Goal: Navigation & Orientation: Find specific page/section

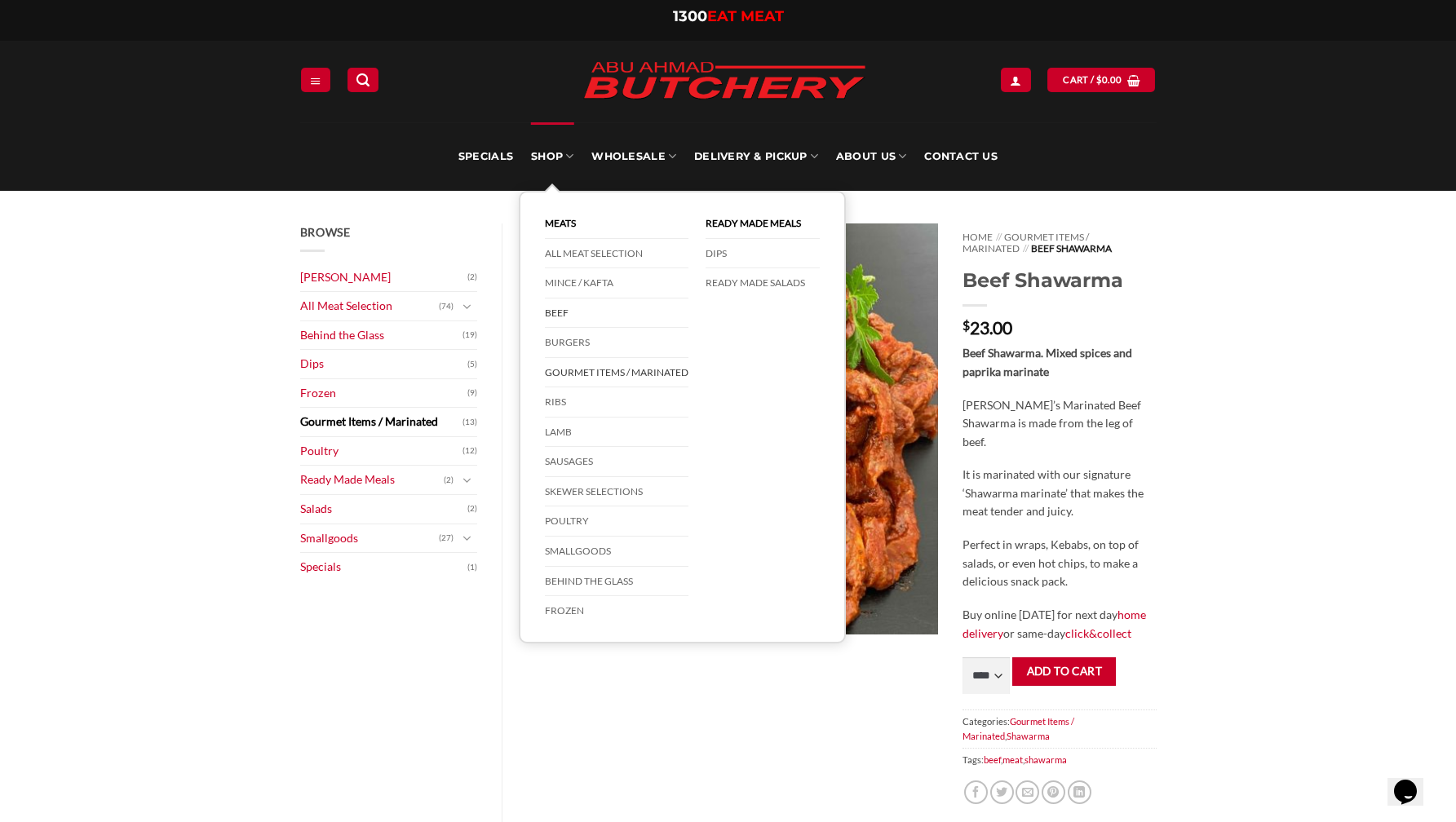
click at [557, 314] on link "Beef" at bounding box center [616, 313] width 144 height 31
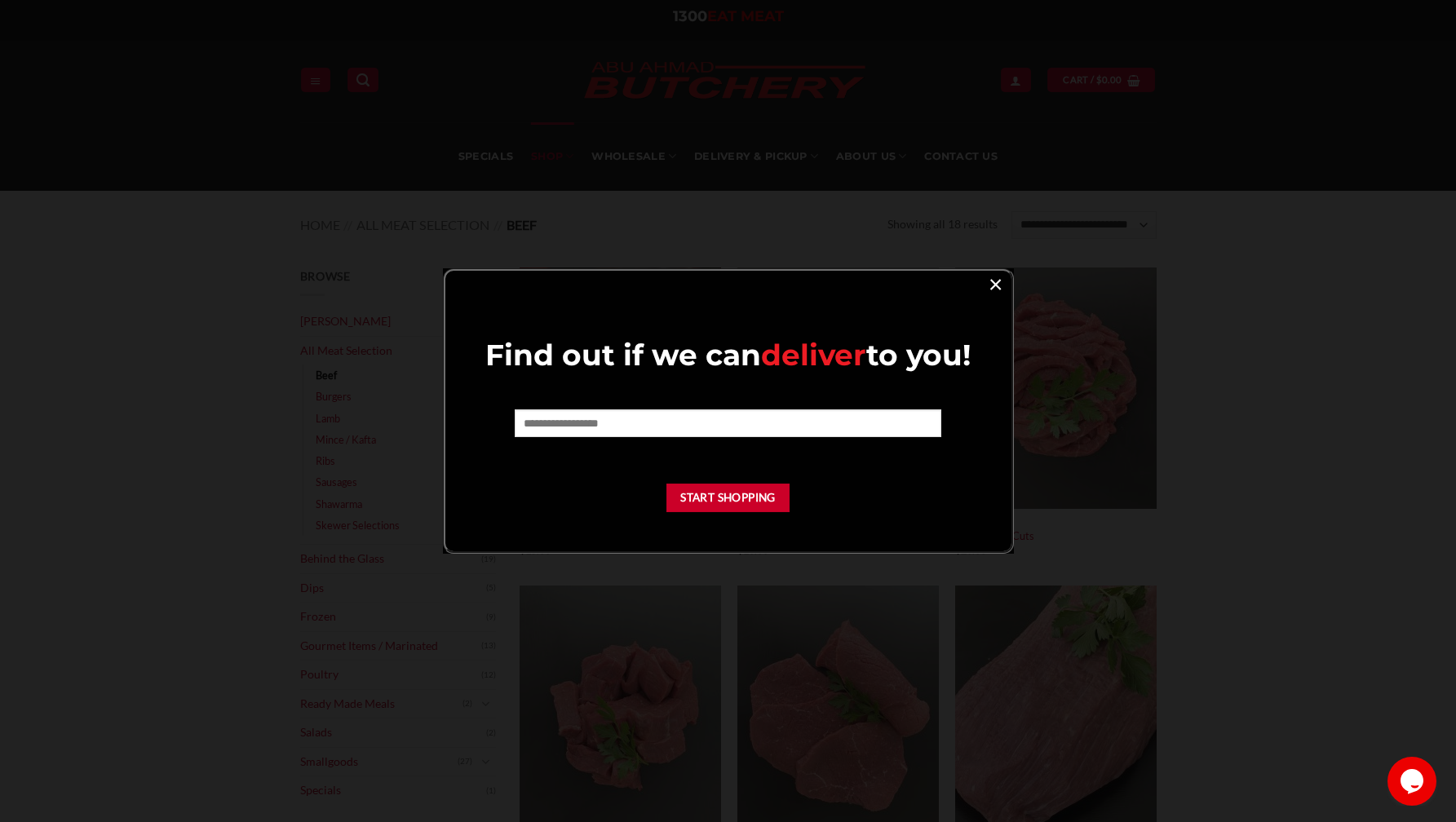
click at [1000, 284] on link "×" at bounding box center [996, 284] width 24 height 22
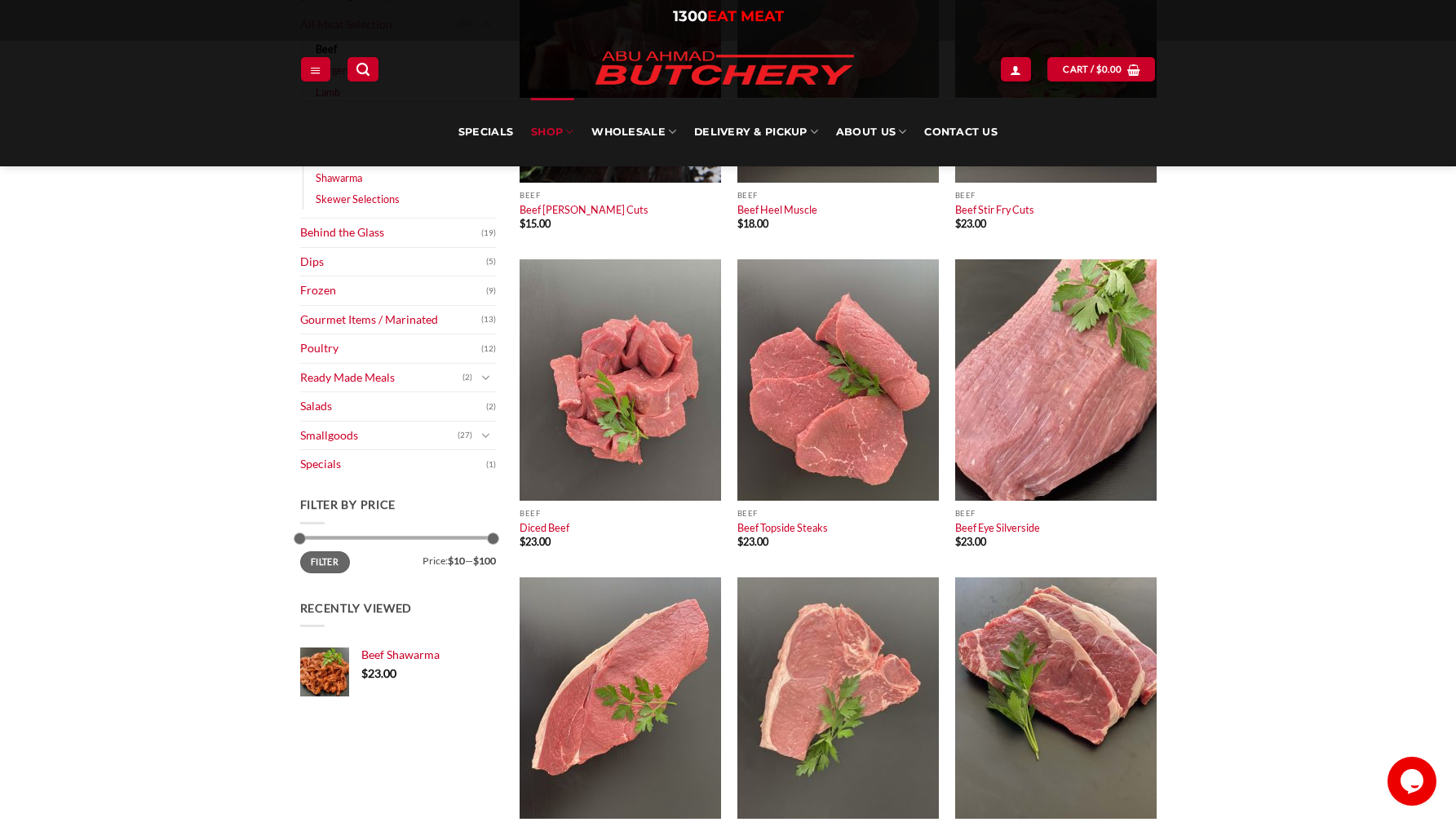
scroll to position [293, 0]
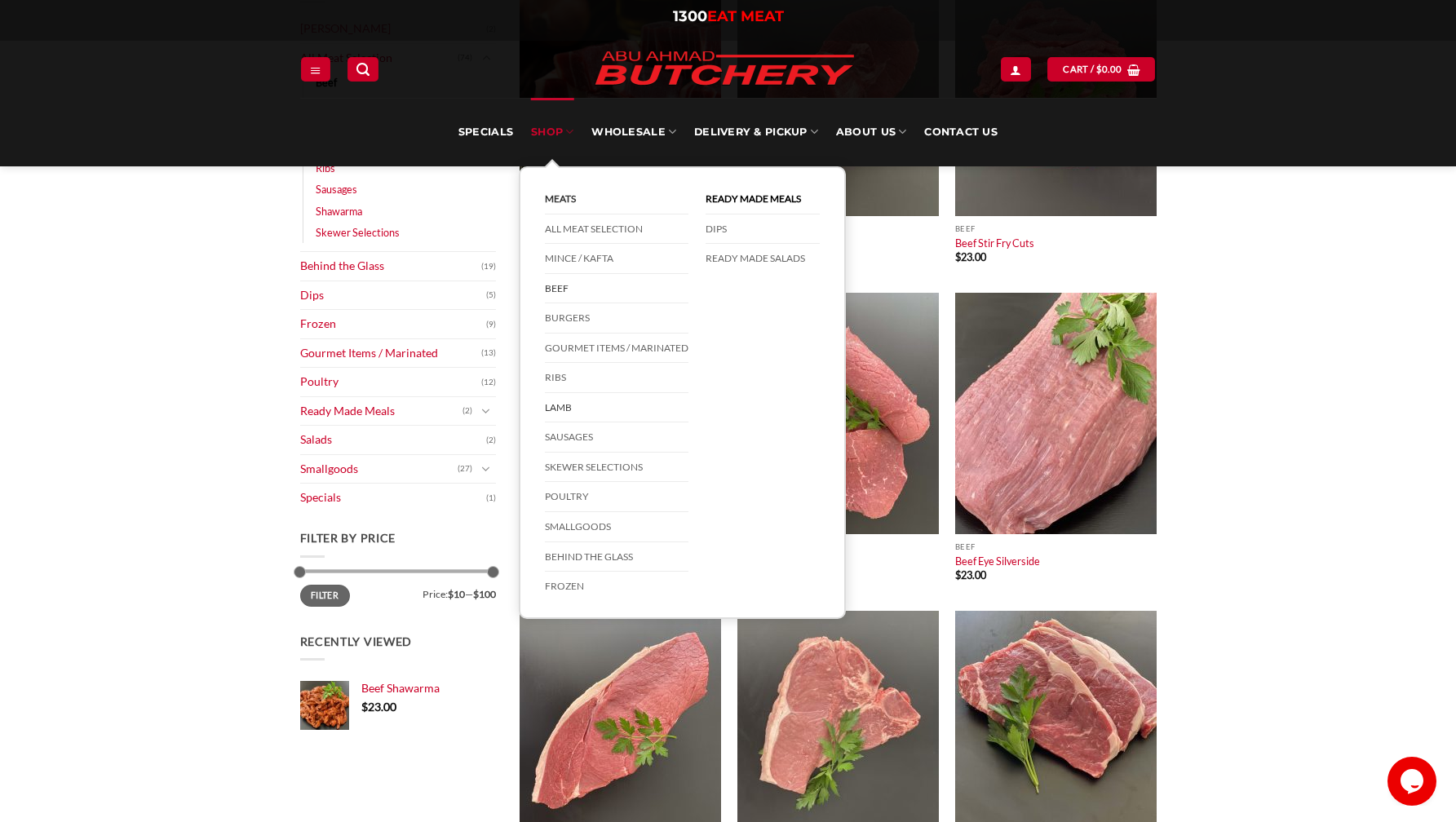
click at [562, 400] on link "Lamb" at bounding box center [616, 408] width 144 height 31
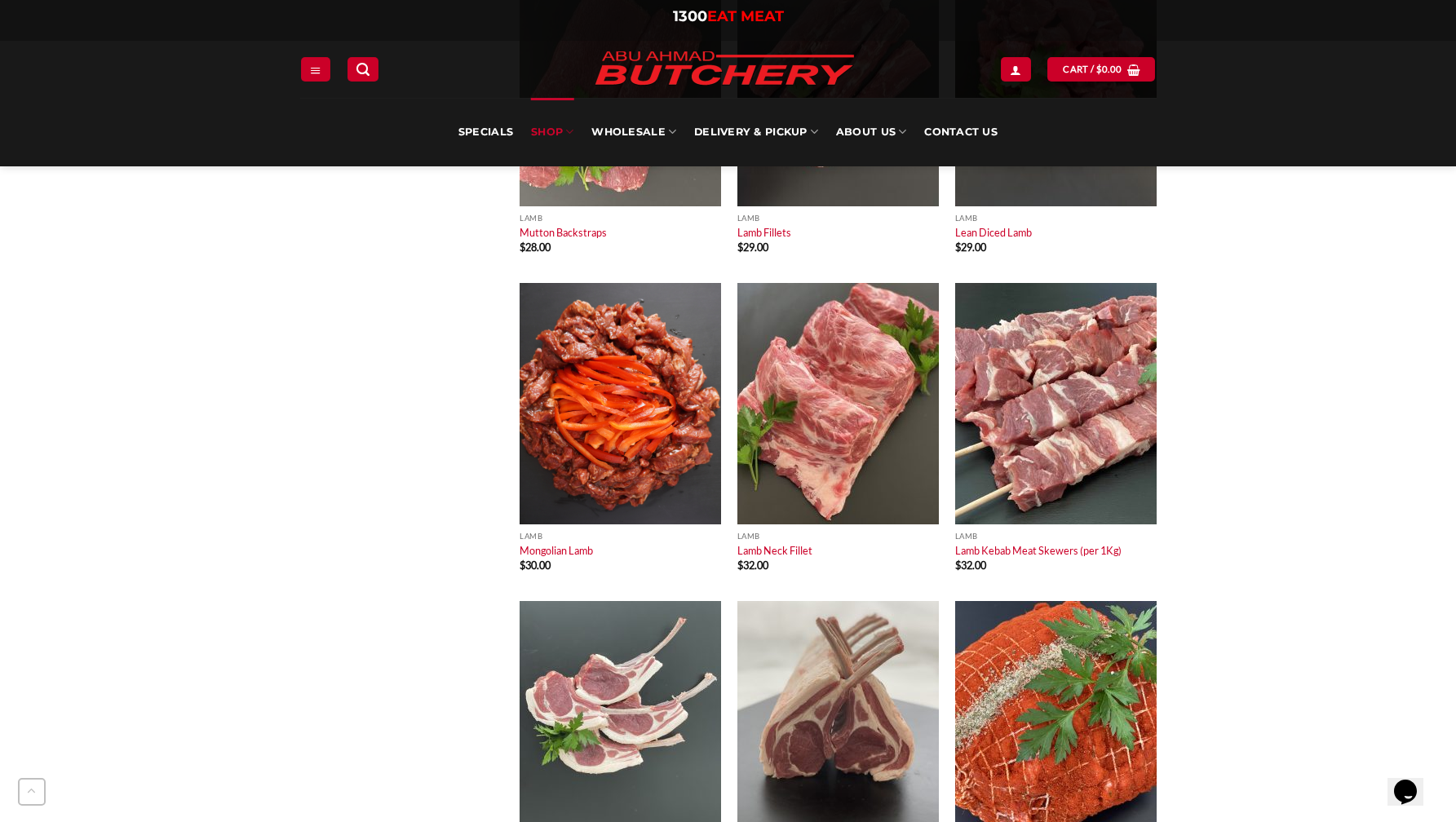
scroll to position [2320, 0]
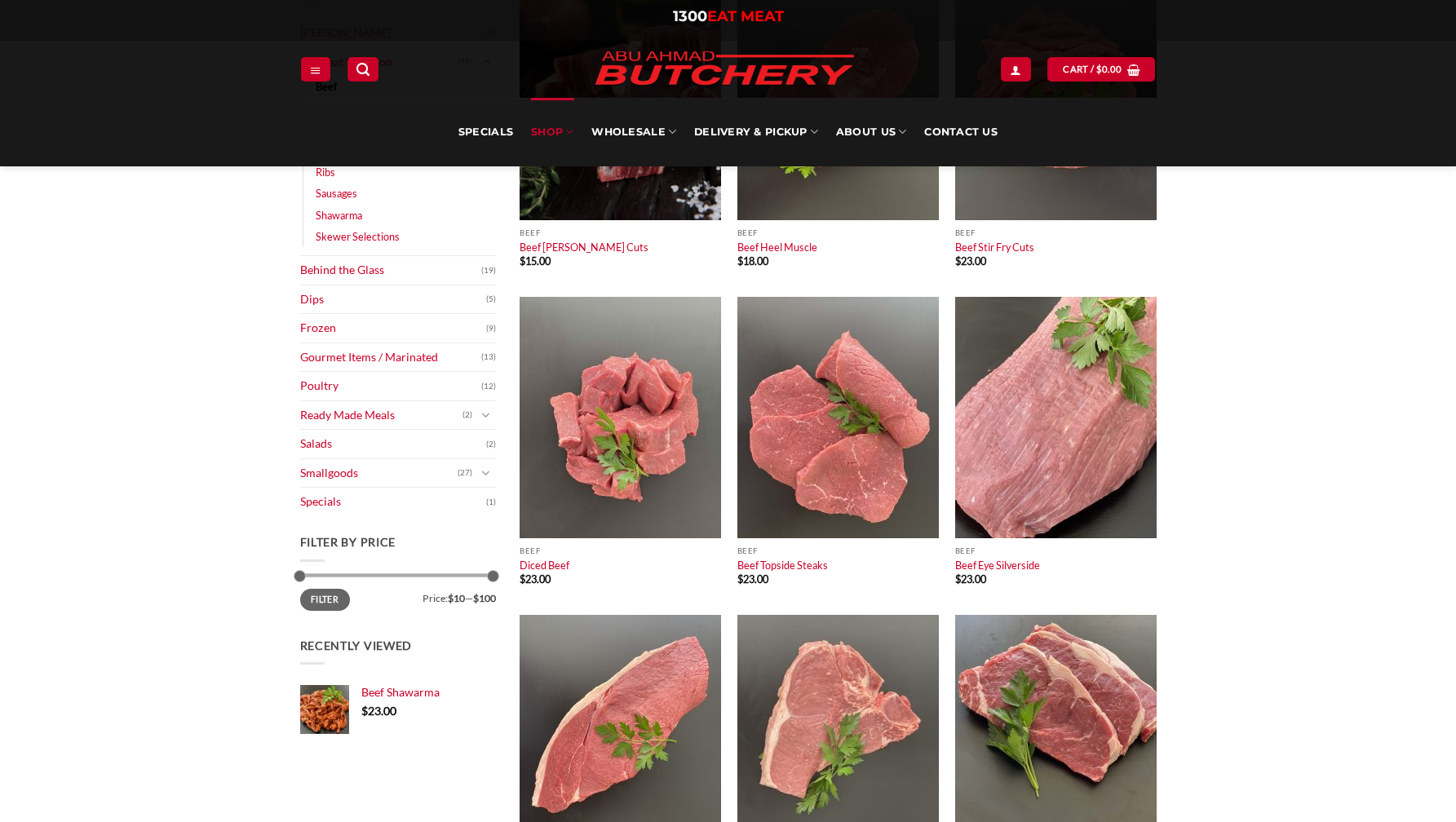
scroll to position [293, 0]
